Goal: Understand process/instructions

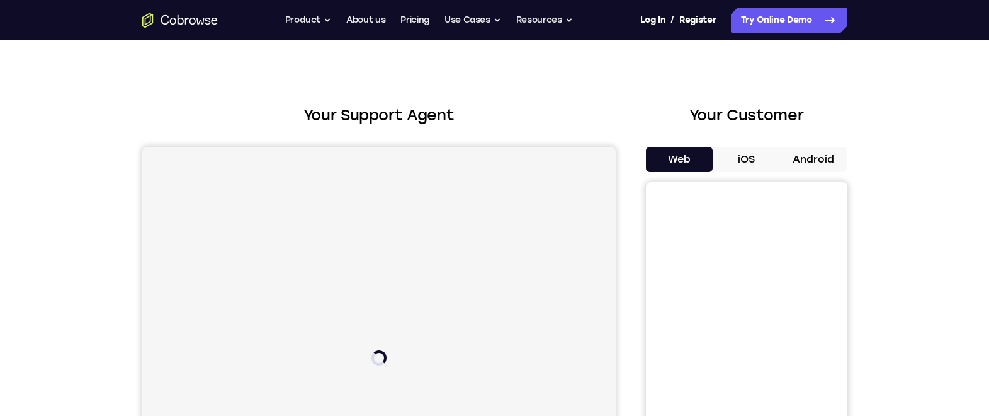
click at [736, 161] on button "iOS" at bounding box center [746, 159] width 67 height 25
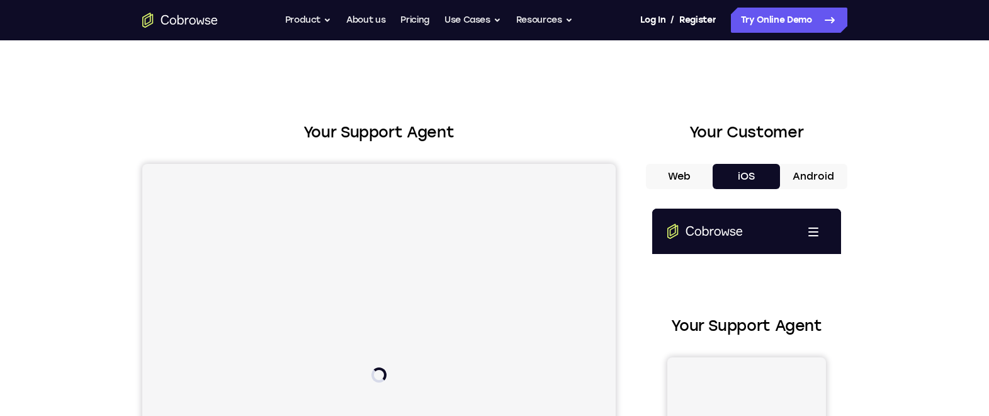
click at [813, 173] on button "Android" at bounding box center [813, 176] width 67 height 25
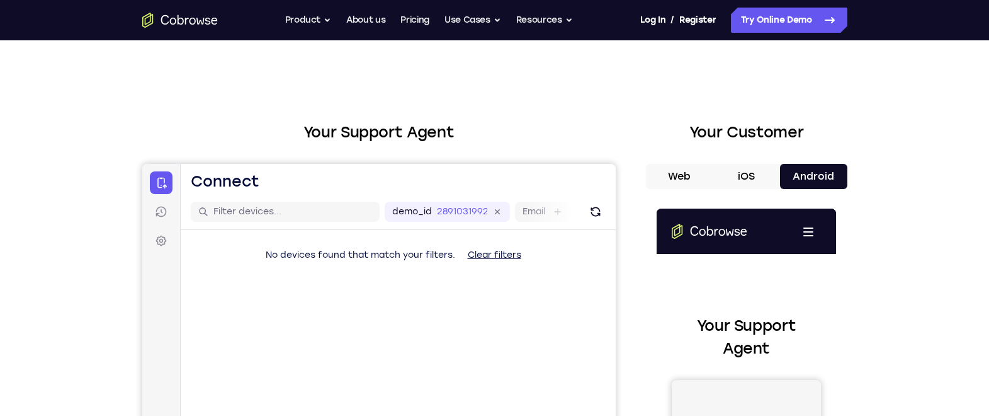
click at [746, 184] on button "iOS" at bounding box center [746, 176] width 67 height 25
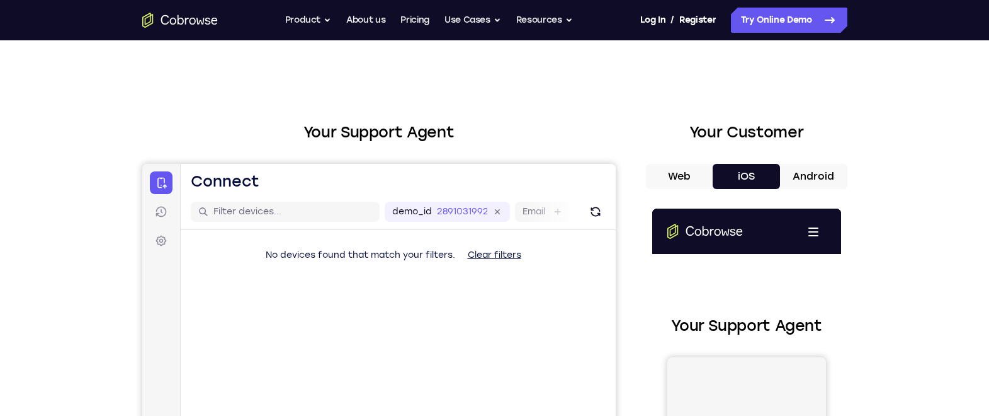
click at [818, 180] on button "Android" at bounding box center [813, 176] width 67 height 25
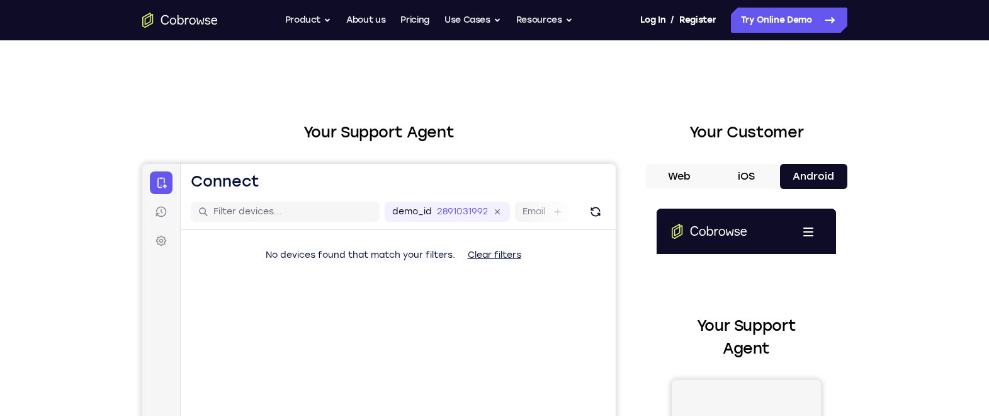
click at [744, 176] on button "iOS" at bounding box center [746, 176] width 67 height 25
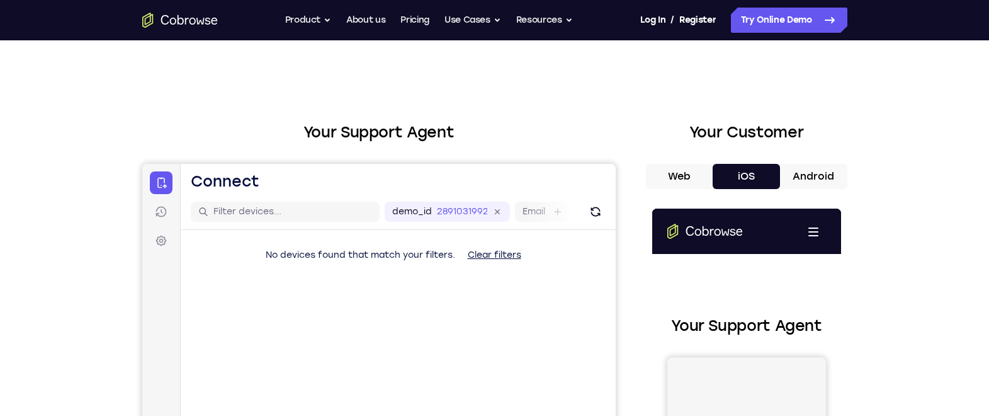
scroll to position [194, 15]
